Goal: Check status: Check status

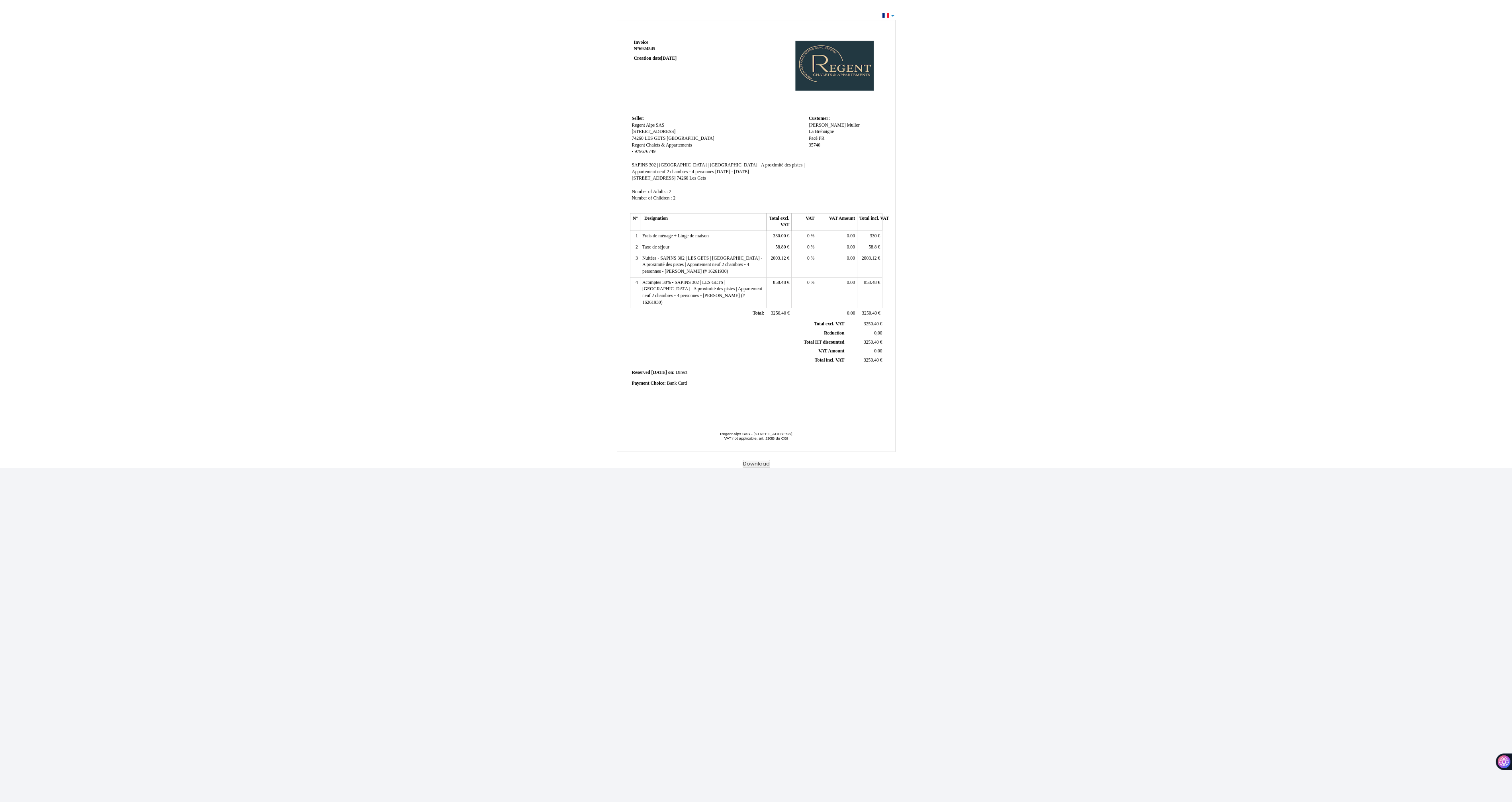
drag, startPoint x: 657, startPoint y: 49, endPoint x: 633, endPoint y: 45, distance: 24.3
click at [633, 45] on td "Invoice Invoice N° 6924545 6924545 Creation date [DATE]" at bounding box center [680, 76] width 101 height 76
drag, startPoint x: 656, startPoint y: 164, endPoint x: 648, endPoint y: 164, distance: 8.0
click at [648, 164] on span "SAPINS 302 | [GEOGRAPHIC_DATA] | [GEOGRAPHIC_DATA] - A proximité des pistes | A…" at bounding box center [718, 169] width 173 height 12
drag, startPoint x: 681, startPoint y: 166, endPoint x: 630, endPoint y: 167, distance: 51.0
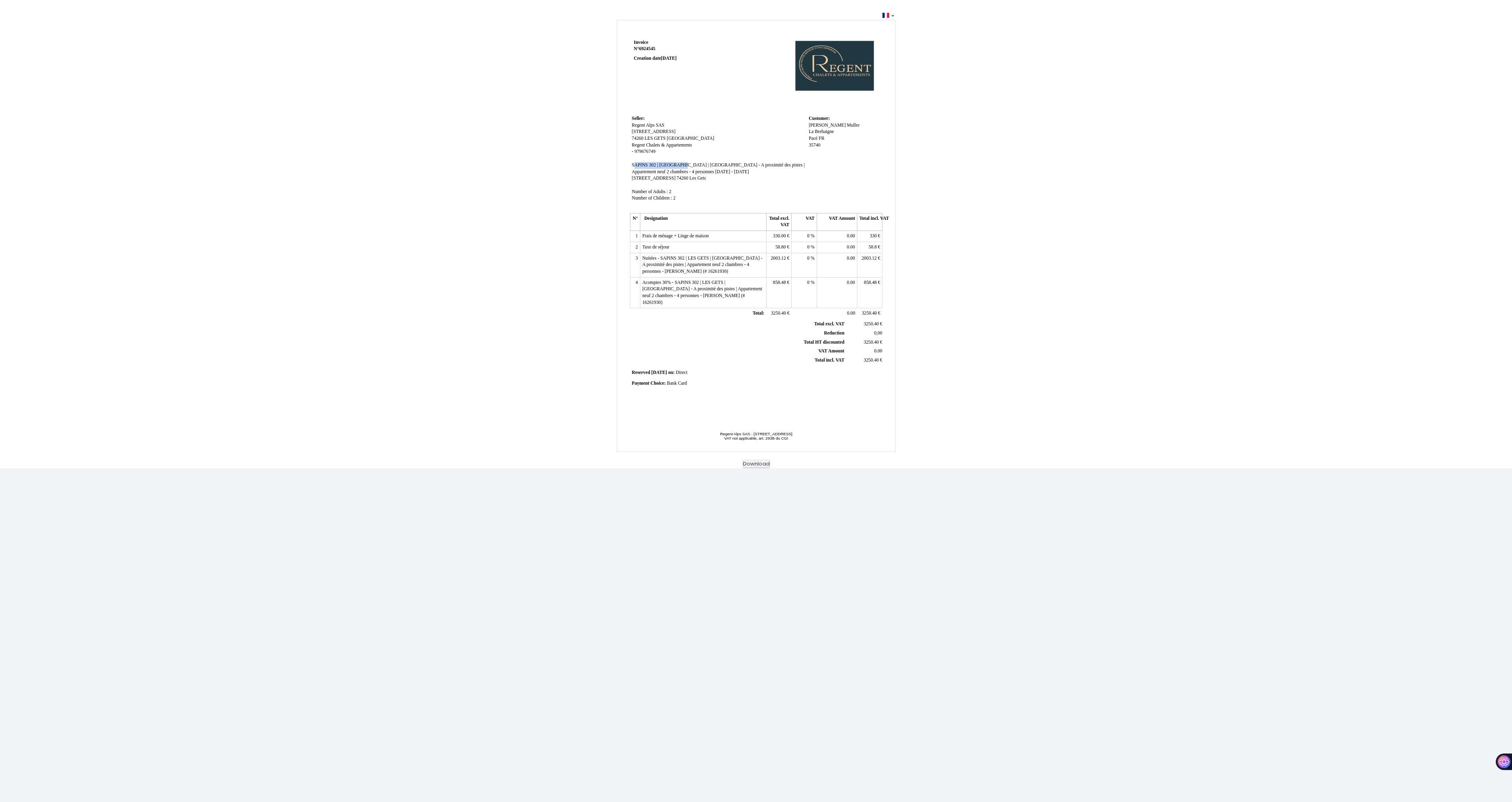
click at [630, 167] on td "Seller: Seller: [GEOGRAPHIC_DATA] [GEOGRAPHIC_DATA] SAS [STREET_ADDRESS][GEOGRA…" at bounding box center [718, 162] width 177 height 97
copy span "SAPINS 302 | LES GETS"
click at [381, 137] on div "Invoice Invoice N° 6924545 6924545 Creation date 09 October 2025 Seller: Seller…" at bounding box center [756, 239] width 1512 height 459
